Goal: Find contact information: Find contact information

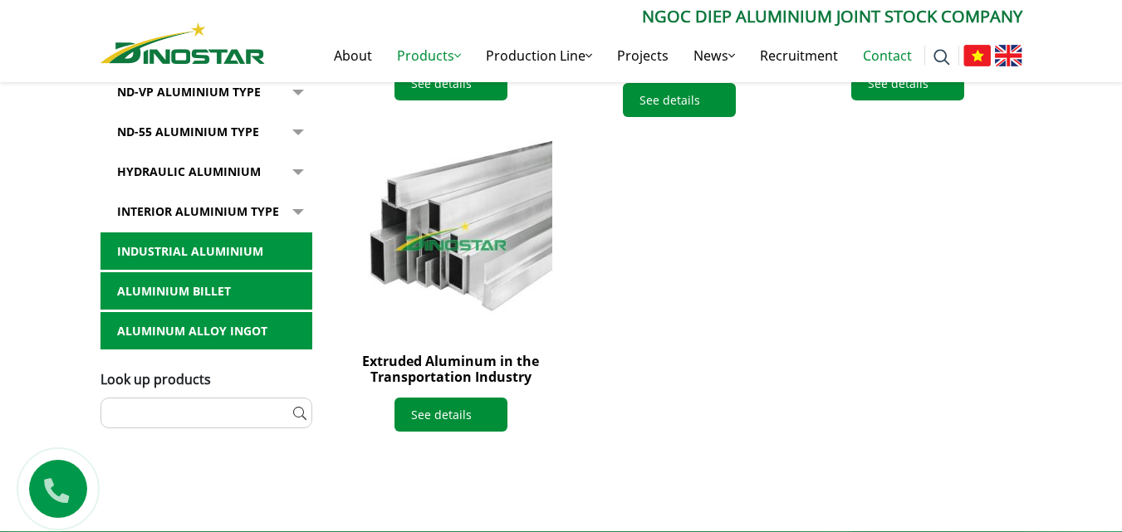
click at [870, 55] on link "Contact" at bounding box center [888, 55] width 74 height 53
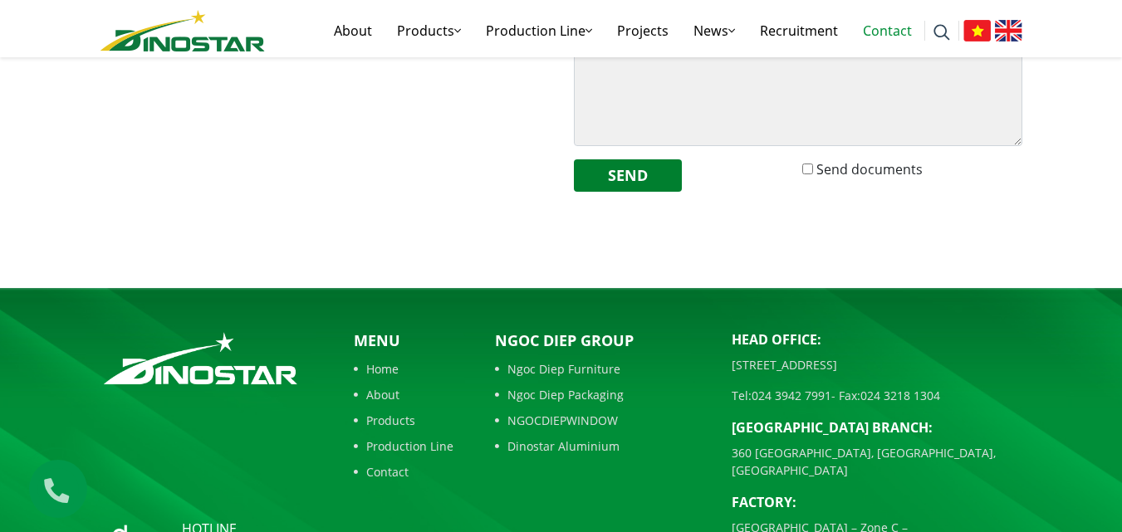
scroll to position [793, 0]
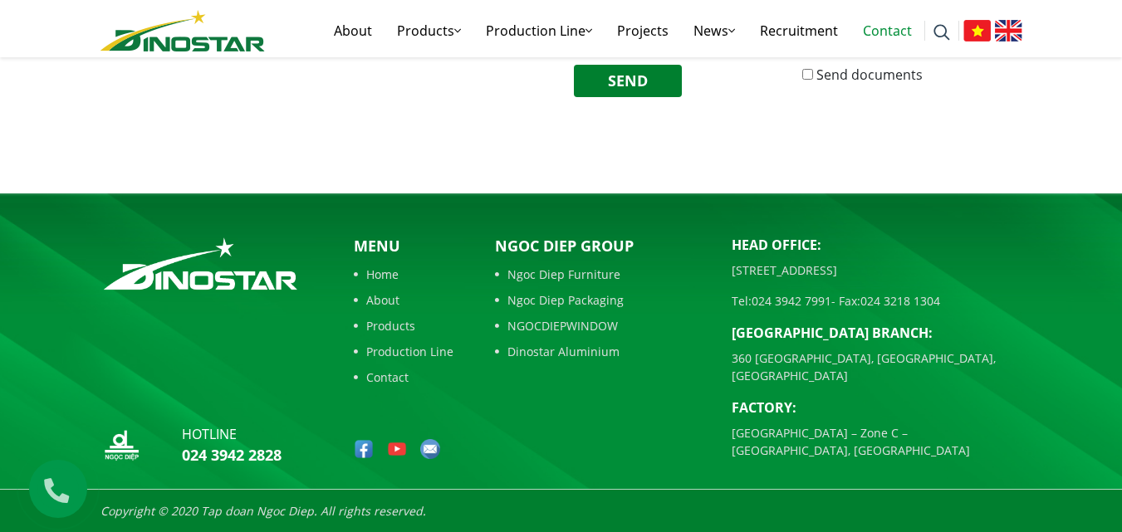
drag, startPoint x: 726, startPoint y: 304, endPoint x: 832, endPoint y: 304, distance: 106.3
click at [832, 304] on div "Head Office: [STREET_ADDRESS] Tel: [PHONE_NUMBER] - Fax: [PHONE_NUMBER] [GEOGRA…" at bounding box center [877, 354] width 316 height 238
copy p "Tel: [PHONE_NUMBER]"
